Goal: Transaction & Acquisition: Obtain resource

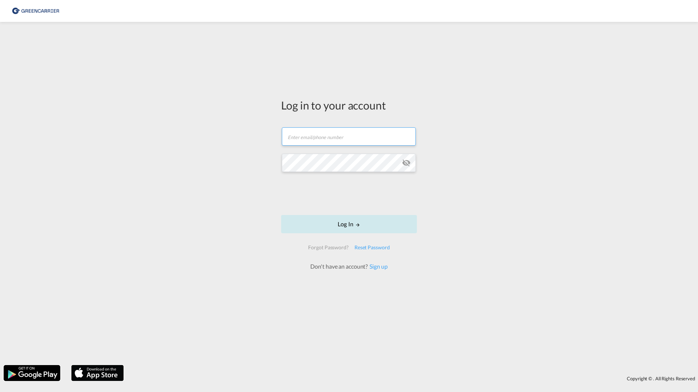
type input "[PERSON_NAME][EMAIL_ADDRESS][DOMAIN_NAME]"
click at [299, 221] on button "Log In" at bounding box center [349, 224] width 136 height 18
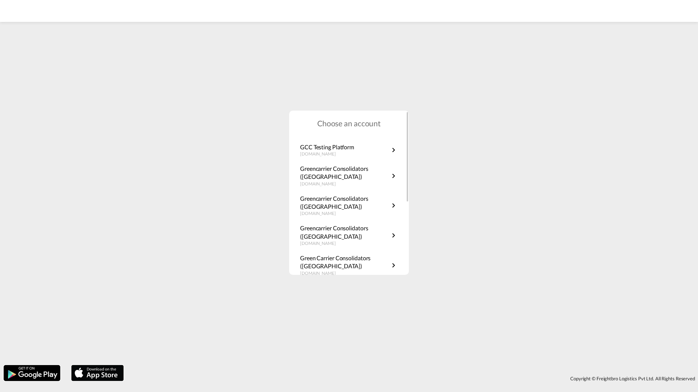
scroll to position [132, 0]
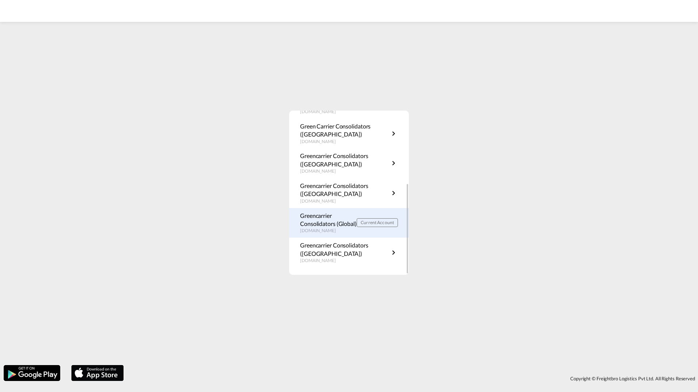
click at [357, 224] on p "Greencarrier Consolidators (Global)" at bounding box center [328, 220] width 57 height 16
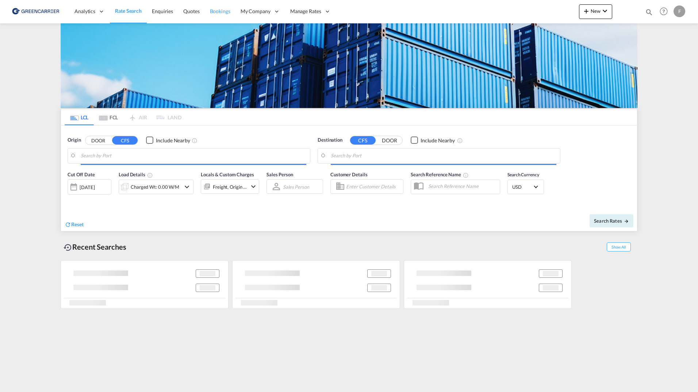
type input "DK-2700, Broenshoej, [GEOGRAPHIC_DATA], [GEOGRAPHIC_DATA]"
type input "[GEOGRAPHIC_DATA], SGSIN"
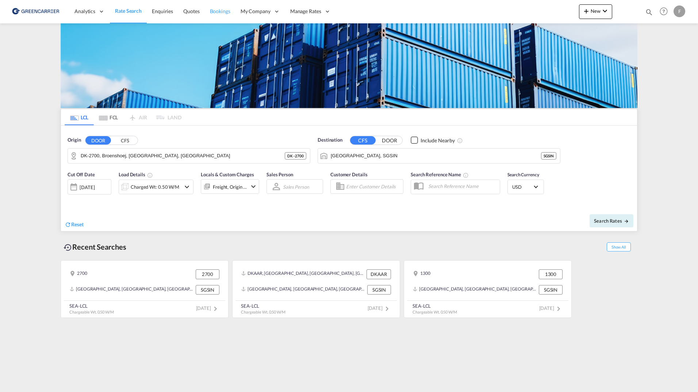
click at [225, 15] on link "Bookings" at bounding box center [220, 12] width 31 height 24
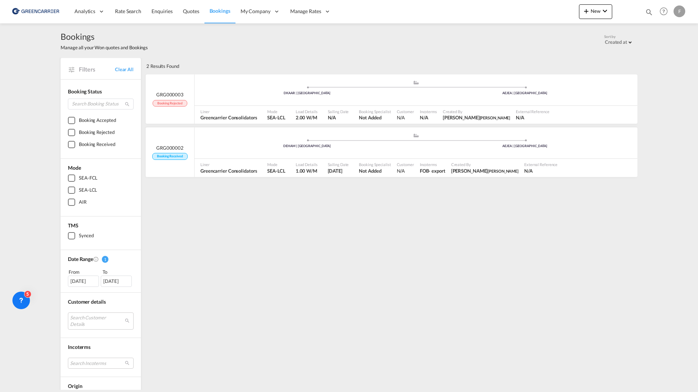
click at [221, 52] on div "Bookings Manage all your Won quotes and Bookings Sort by Created at Created at …" at bounding box center [349, 40] width 577 height 35
click at [168, 15] on link "Enquiries" at bounding box center [161, 12] width 31 height 24
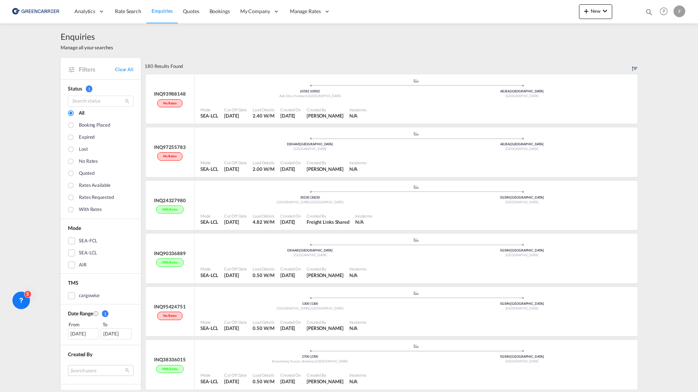
click at [245, 55] on div "Enquiries Manage all your searches" at bounding box center [349, 40] width 577 height 35
click at [252, 63] on div "180 Results Found" at bounding box center [391, 66] width 493 height 16
